Goal: Task Accomplishment & Management: Manage account settings

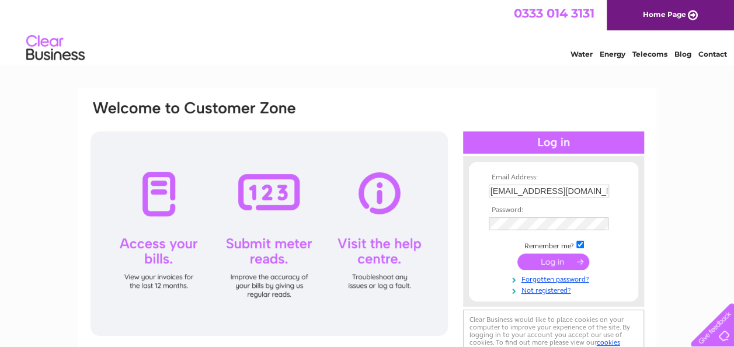
click at [343, 222] on div at bounding box center [269, 233] width 357 height 204
click at [157, 245] on div at bounding box center [269, 233] width 357 height 204
click at [387, 298] on div at bounding box center [269, 233] width 357 height 204
click at [549, 261] on input "submit" at bounding box center [553, 261] width 72 height 16
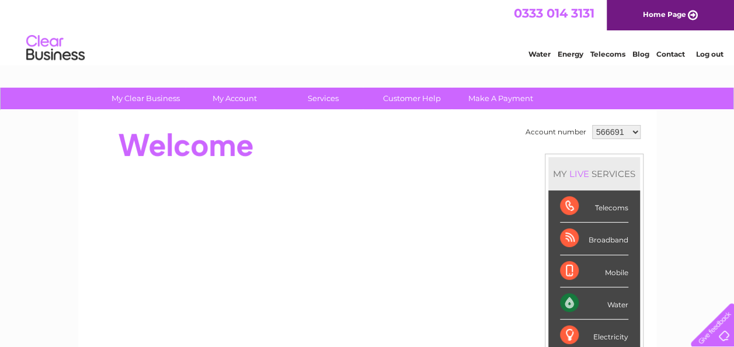
click at [549, 261] on li "Mobile" at bounding box center [594, 271] width 92 height 32
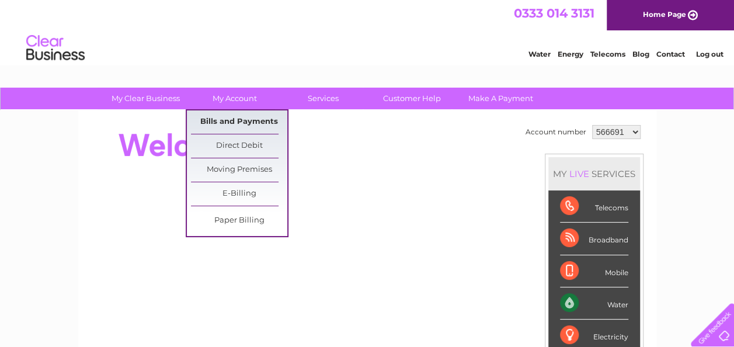
click at [221, 116] on link "Bills and Payments" at bounding box center [239, 121] width 96 height 23
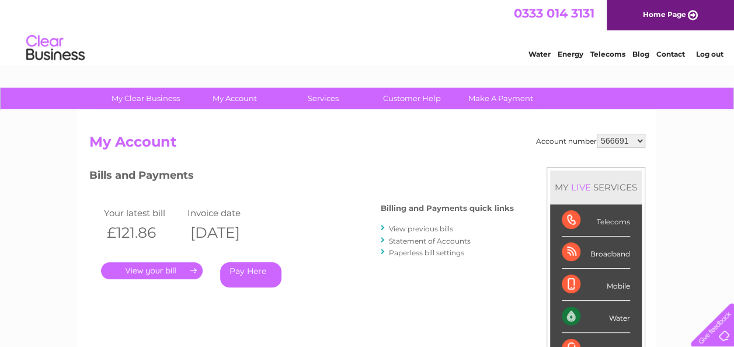
click at [135, 268] on link "." at bounding box center [152, 270] width 102 height 17
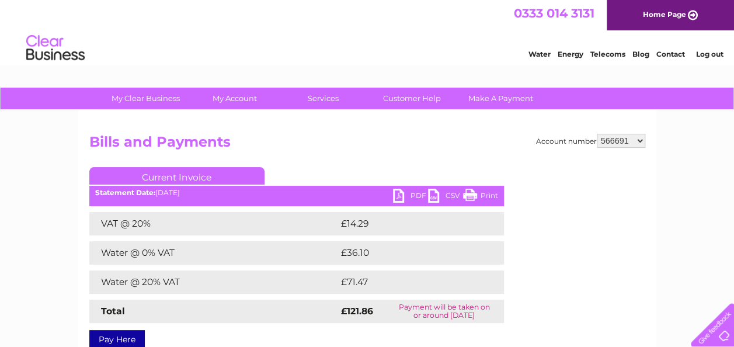
click at [395, 193] on link "PDF" at bounding box center [410, 197] width 35 height 17
